Goal: Task Accomplishment & Management: Use online tool/utility

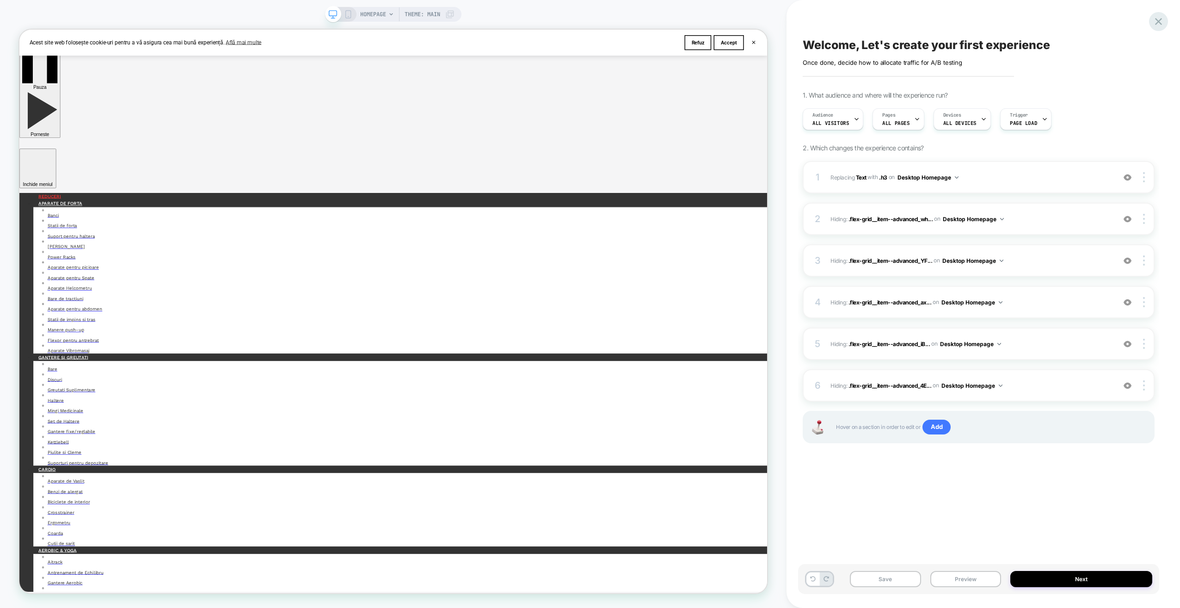
click at [1155, 20] on icon at bounding box center [1158, 21] width 12 height 12
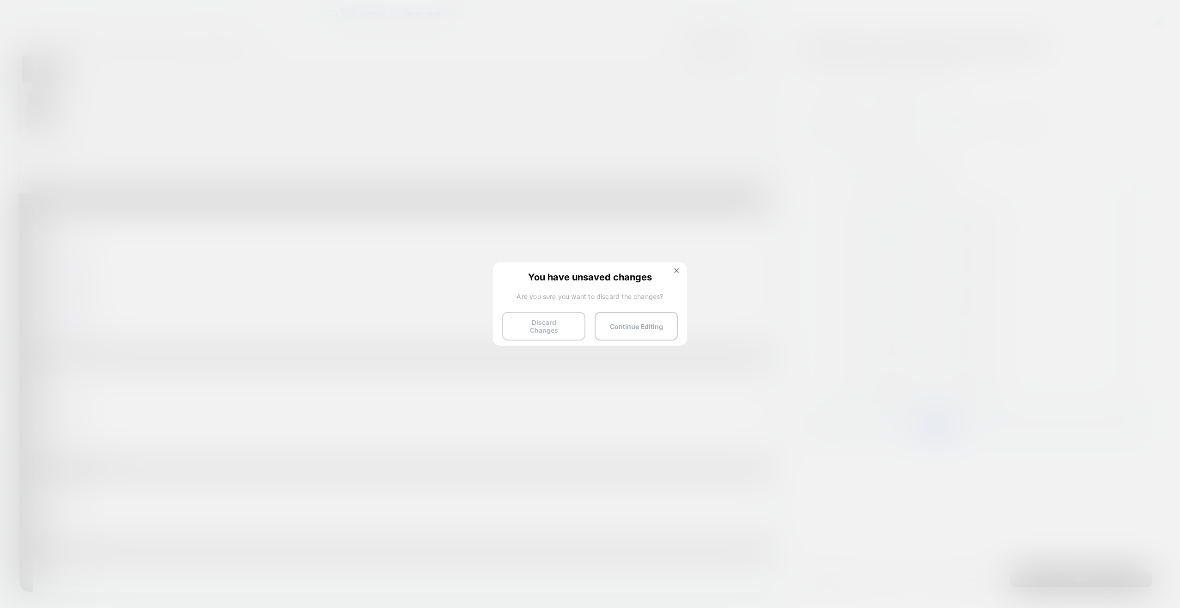
click at [552, 324] on button "Discard Changes" at bounding box center [543, 326] width 83 height 29
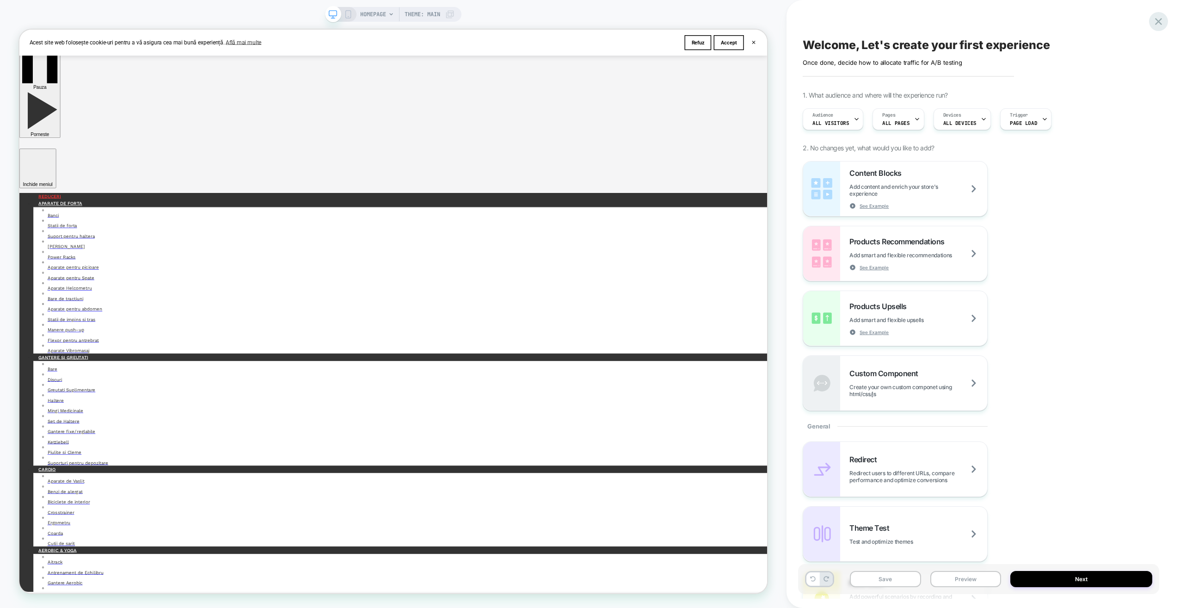
click at [1156, 26] on icon at bounding box center [1158, 21] width 12 height 12
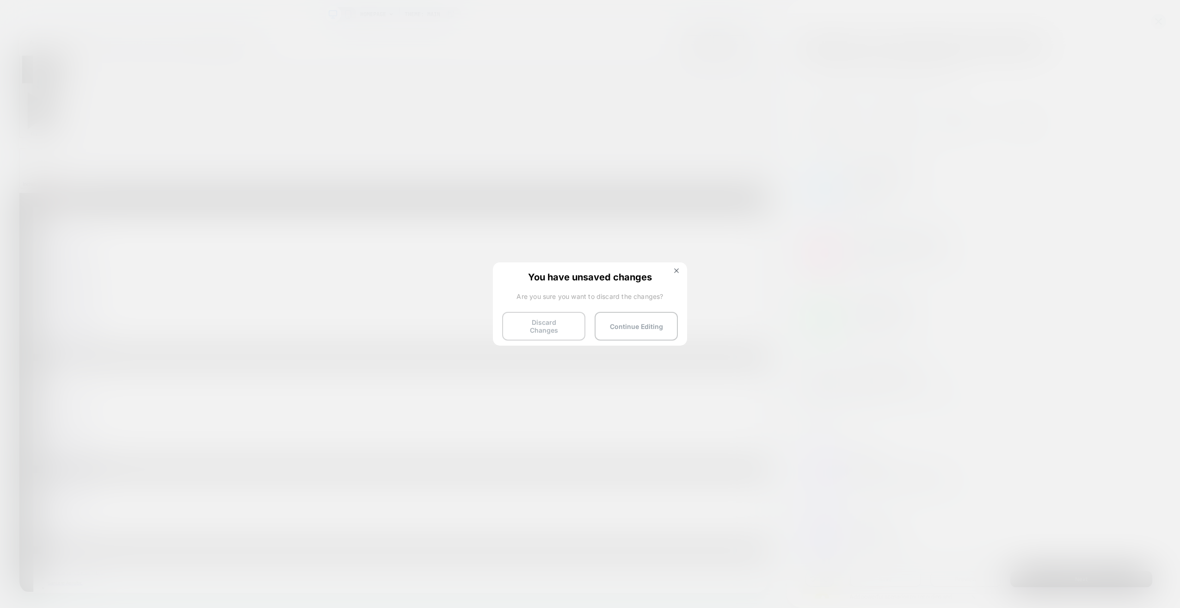
click at [554, 327] on button "Discard Changes" at bounding box center [543, 326] width 83 height 29
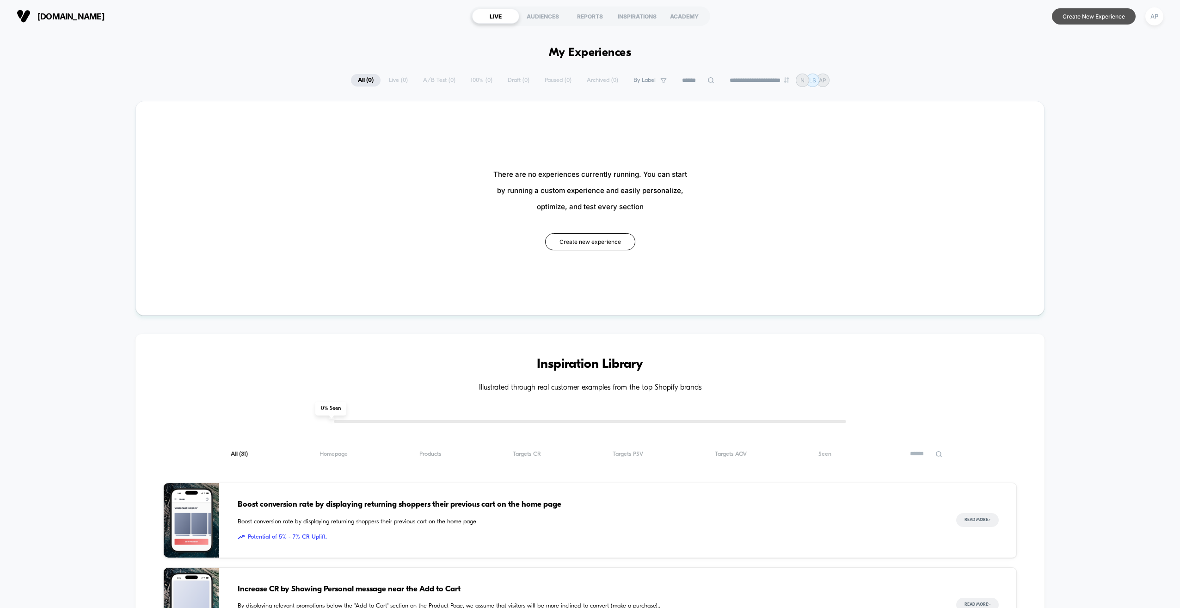
click at [1077, 18] on button "Create New Experience" at bounding box center [1094, 16] width 84 height 16
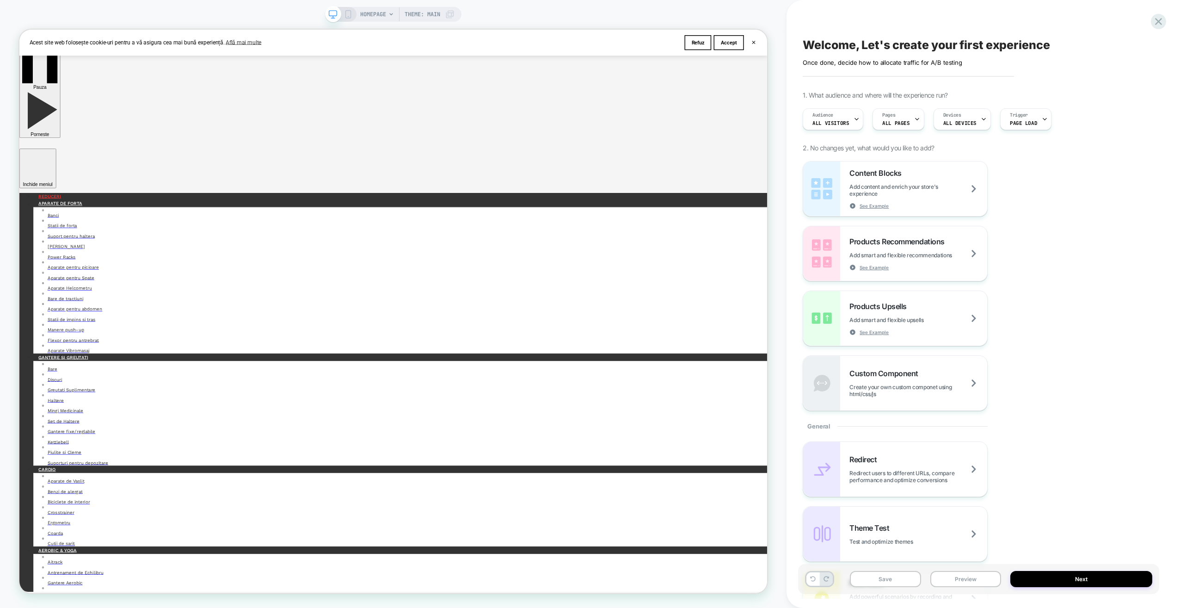
click at [238, 15] on div "HOMEPAGE Theme: MAIN" at bounding box center [393, 303] width 787 height 589
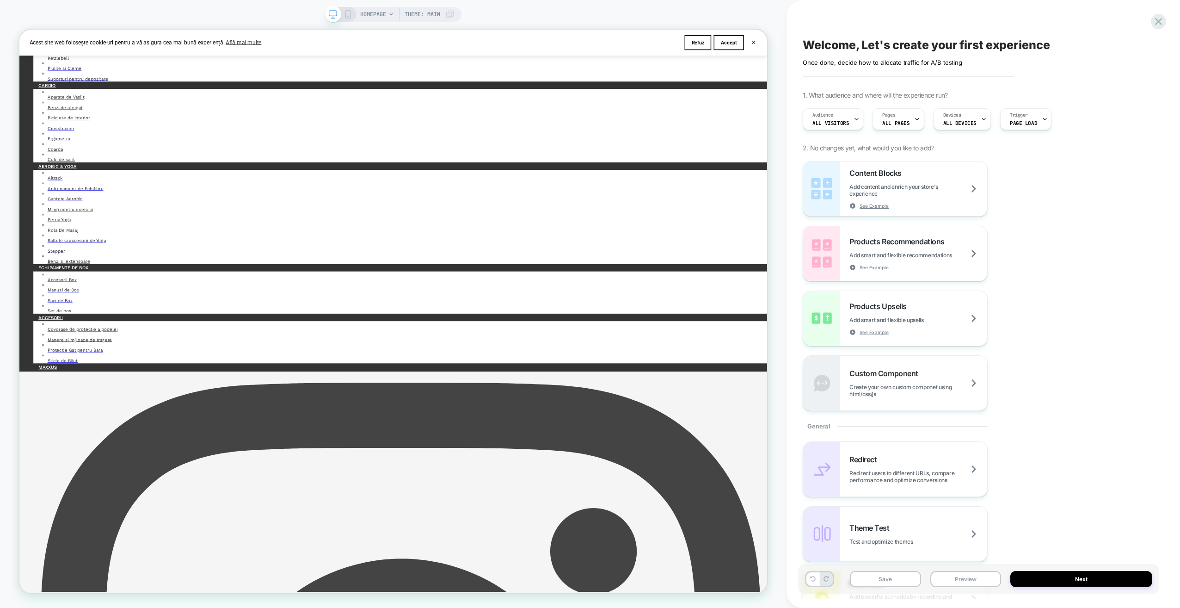
scroll to position [509, 0]
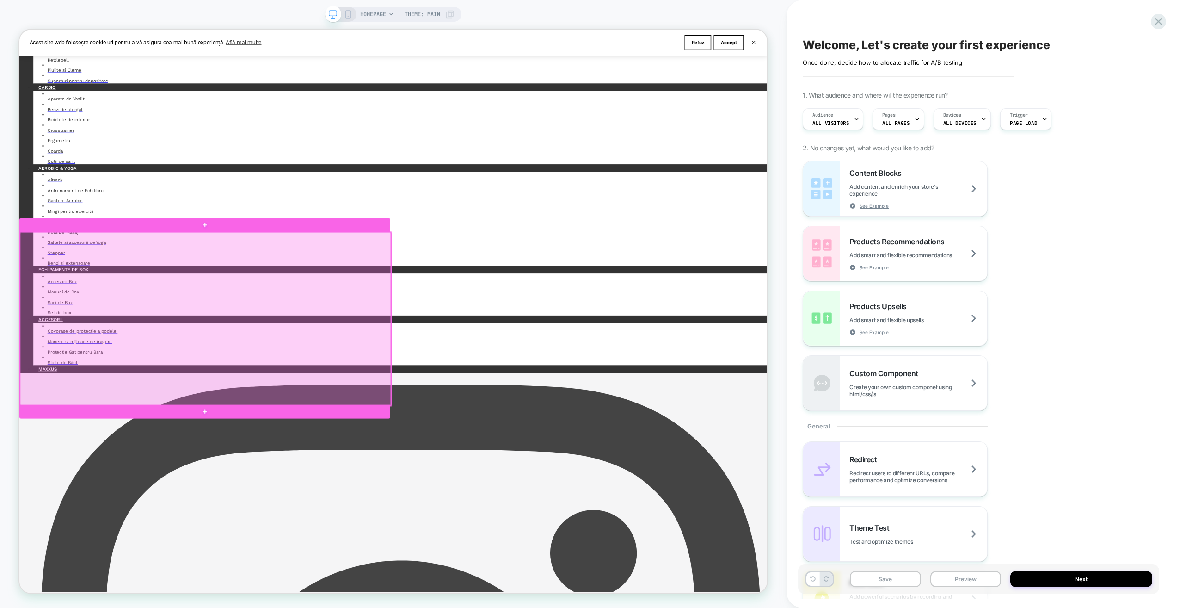
drag, startPoint x: 23, startPoint y: 307, endPoint x: 263, endPoint y: 306, distance: 239.5
click at [263, 306] on div at bounding box center [267, 415] width 494 height 231
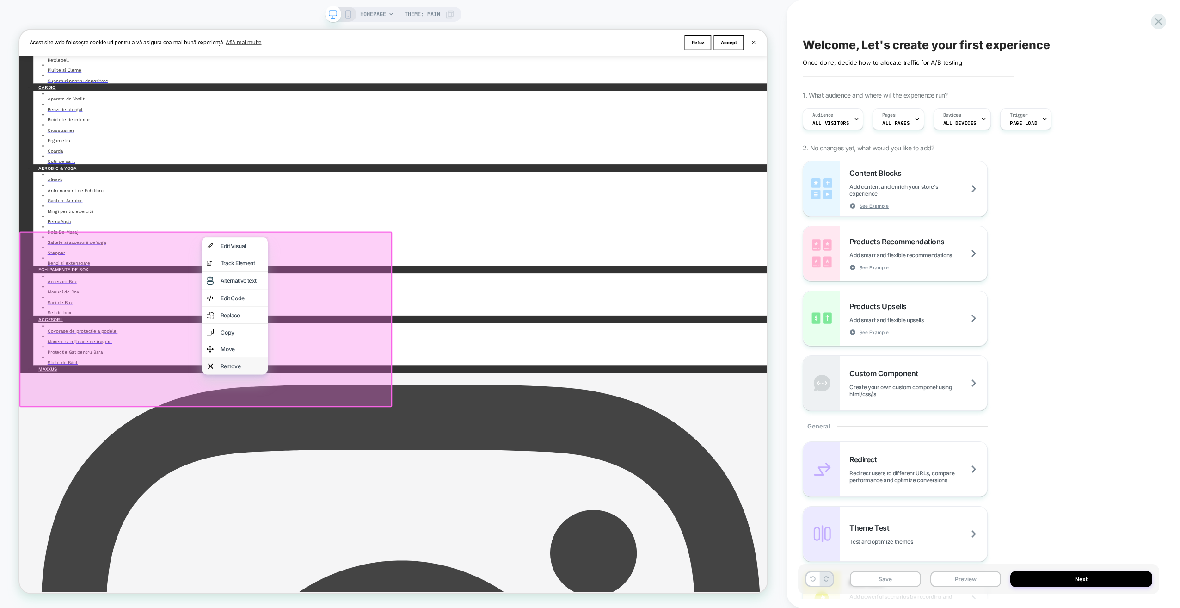
click at [303, 483] on div "Remove" at bounding box center [316, 478] width 56 height 9
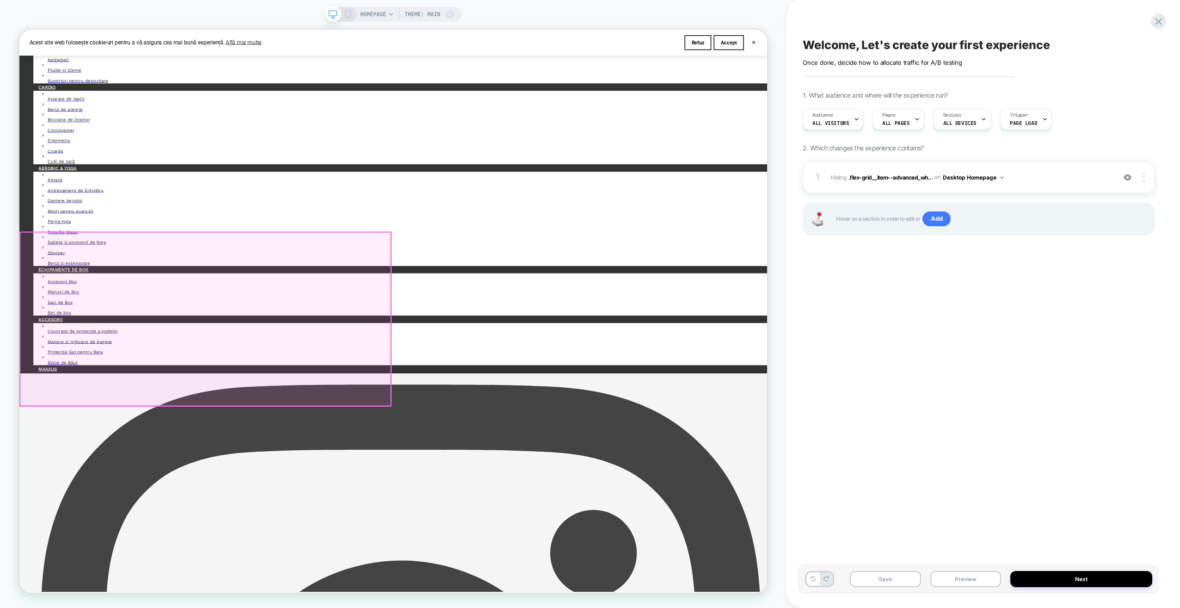
click at [49, 391] on div at bounding box center [267, 415] width 494 height 231
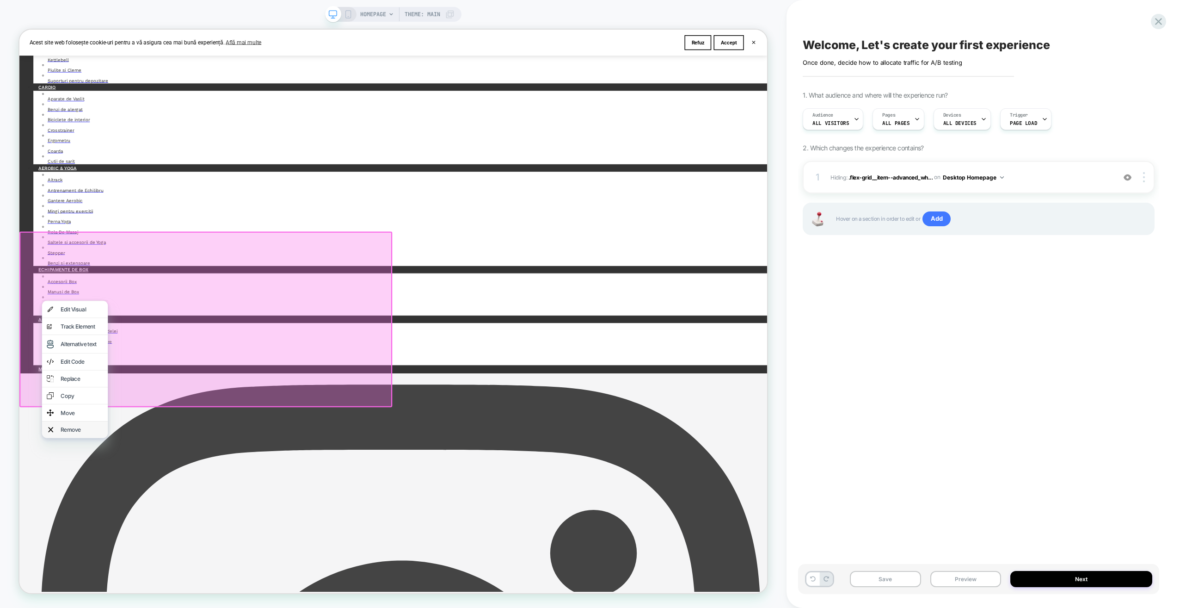
click at [87, 566] on div "Remove" at bounding box center [102, 562] width 56 height 9
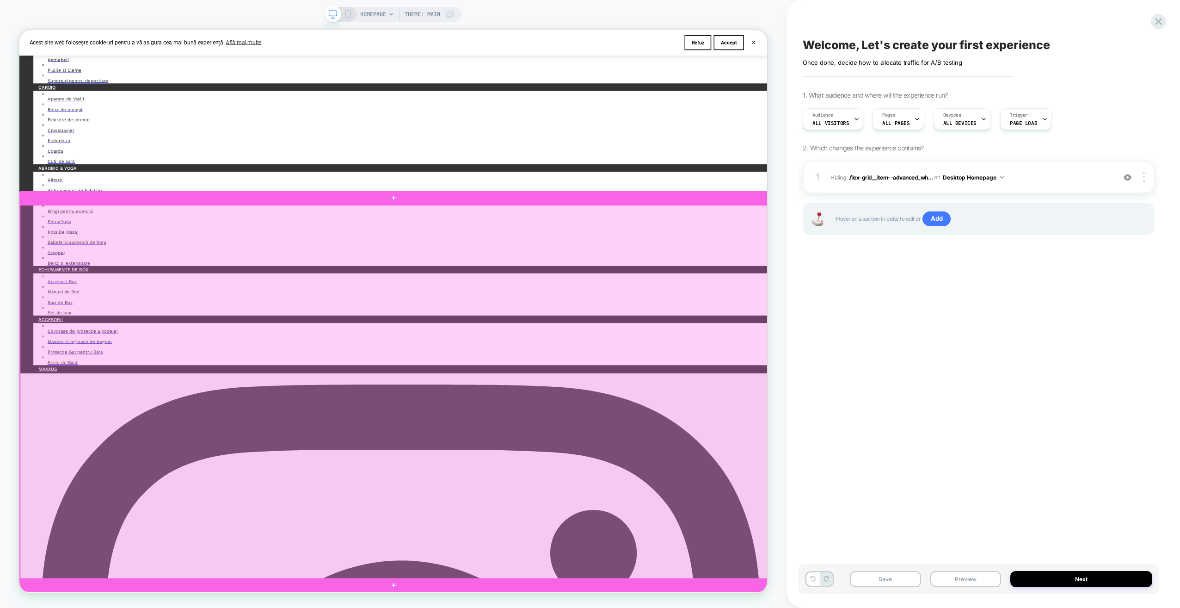
drag, startPoint x: 826, startPoint y: 289, endPoint x: 784, endPoint y: 283, distance: 41.9
click at [784, 283] on div at bounding box center [519, 513] width 998 height 498
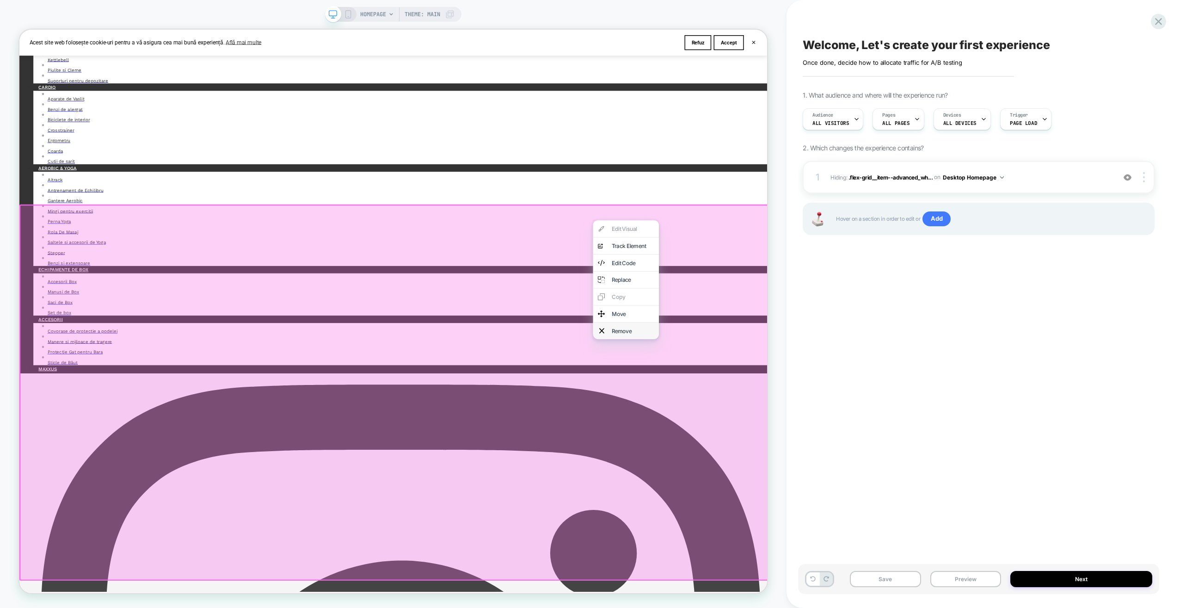
click at [838, 436] on div "Remove" at bounding box center [837, 430] width 56 height 9
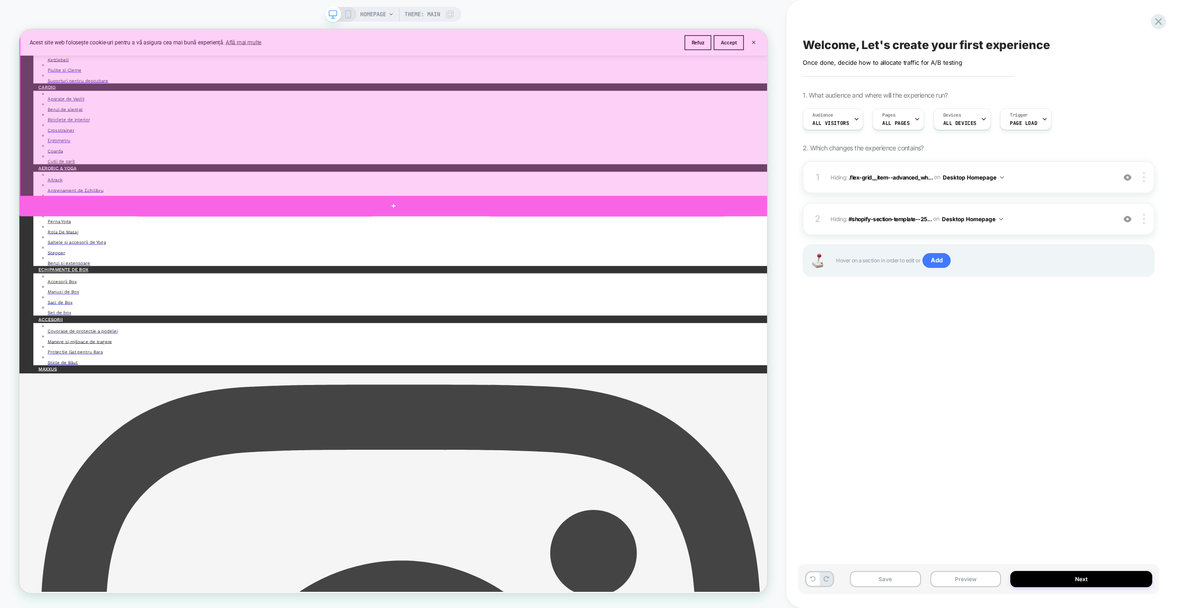
click at [937, 265] on div at bounding box center [518, 264] width 998 height 27
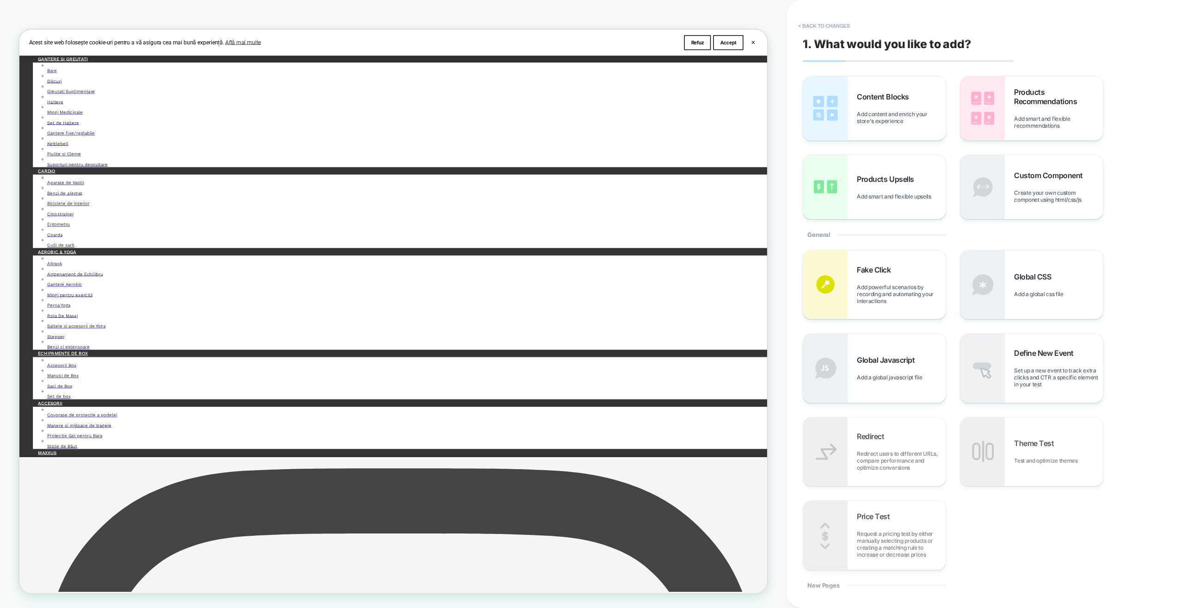
scroll to position [388, 0]
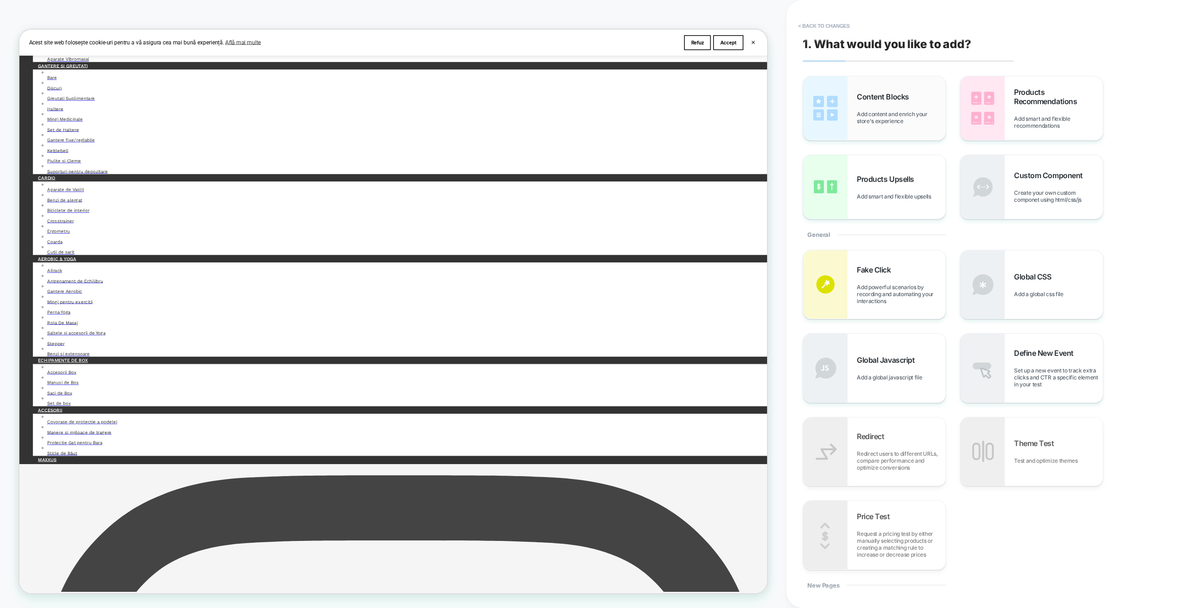
click at [864, 91] on div "Content Blocks Add content and enrich your store's experience" at bounding box center [874, 108] width 142 height 64
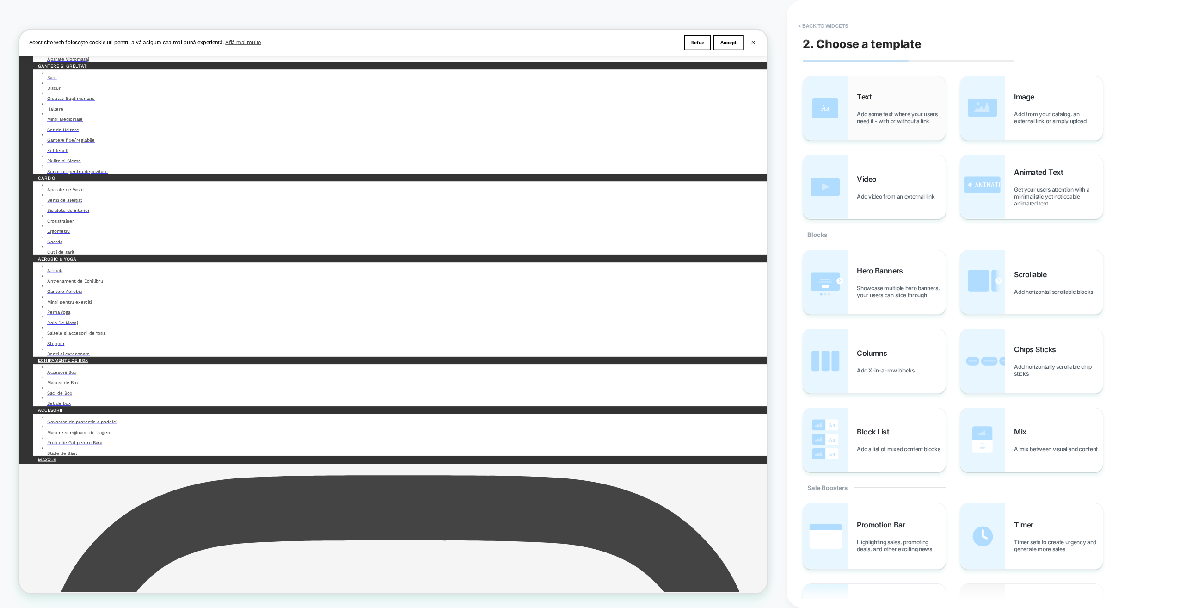
click at [912, 112] on span "Add some text where your users need it - with or without a link" at bounding box center [901, 118] width 89 height 14
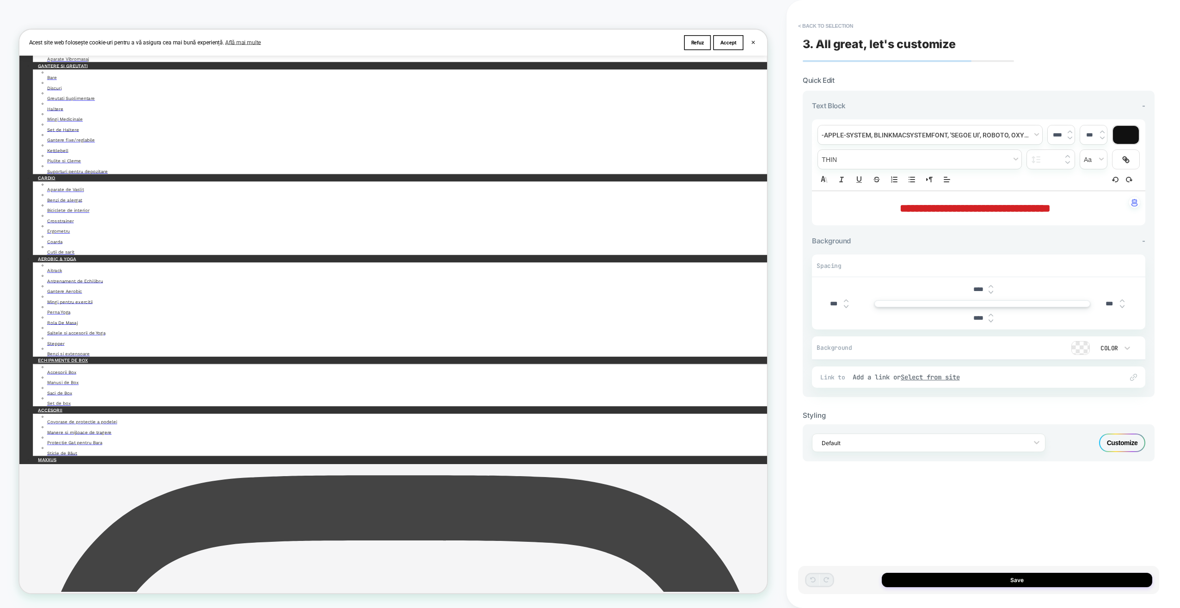
scroll to position [393, 0]
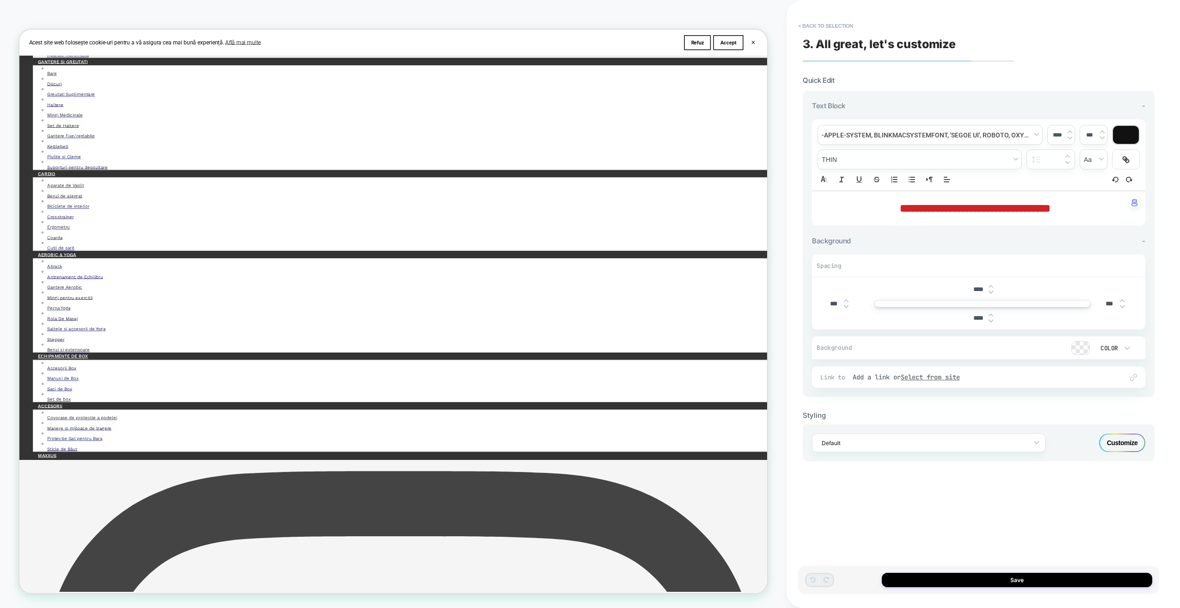
click at [1126, 443] on div "Customize" at bounding box center [1122, 442] width 46 height 18
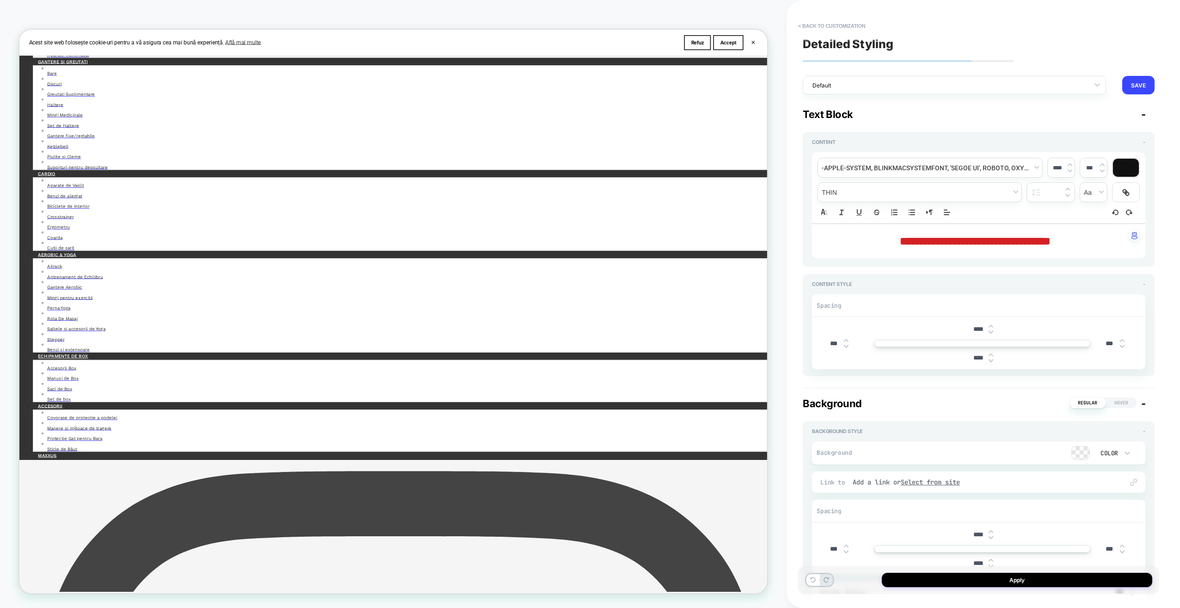
scroll to position [407, 0]
